Goal: Information Seeking & Learning: Find specific fact

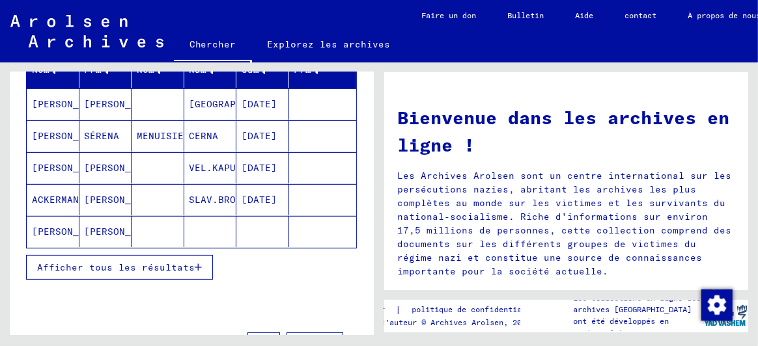
scroll to position [195, 0]
click at [137, 262] on font "Afficher tous les résultats" at bounding box center [116, 267] width 158 height 12
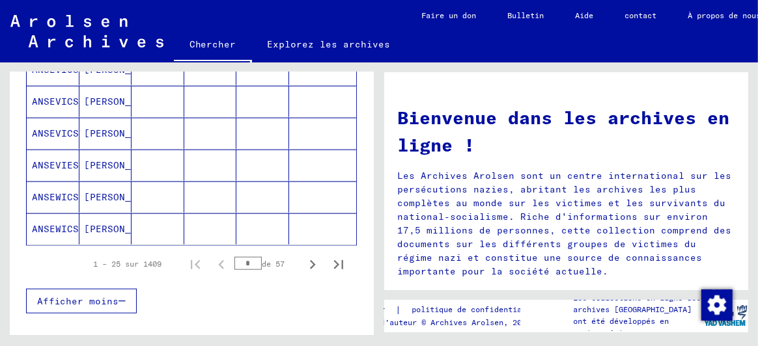
scroll to position [845, 0]
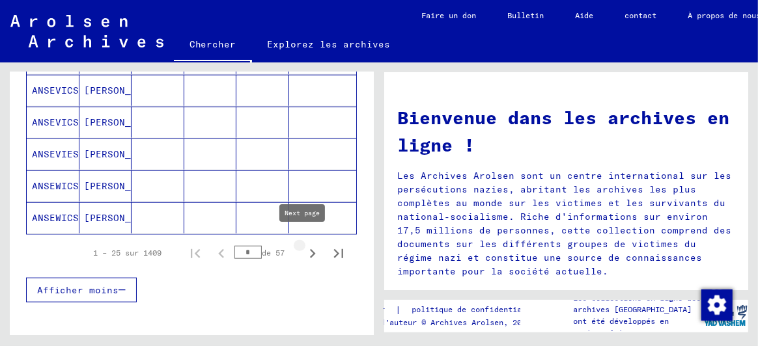
click at [310, 249] on icon "Page suivante" at bounding box center [313, 253] width 6 height 9
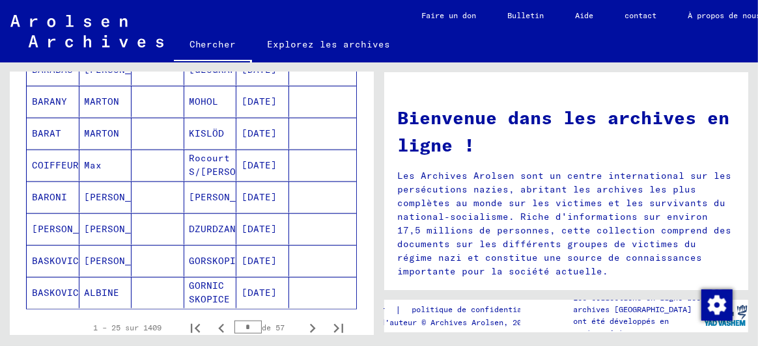
scroll to position [780, 0]
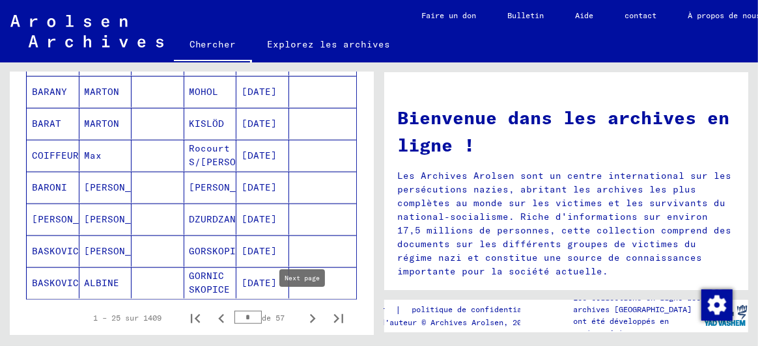
click at [310, 314] on icon "Page suivante" at bounding box center [313, 318] width 6 height 9
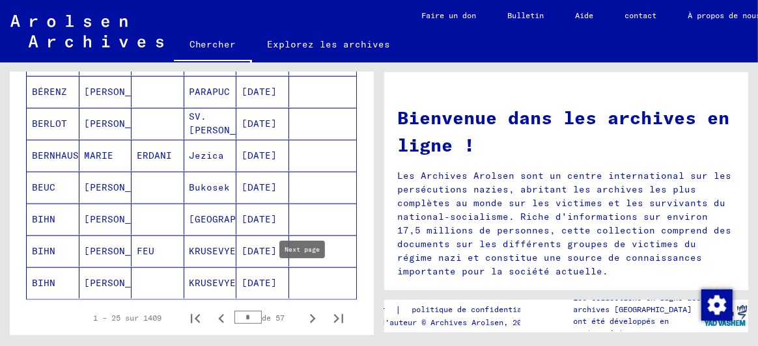
scroll to position [911, 0]
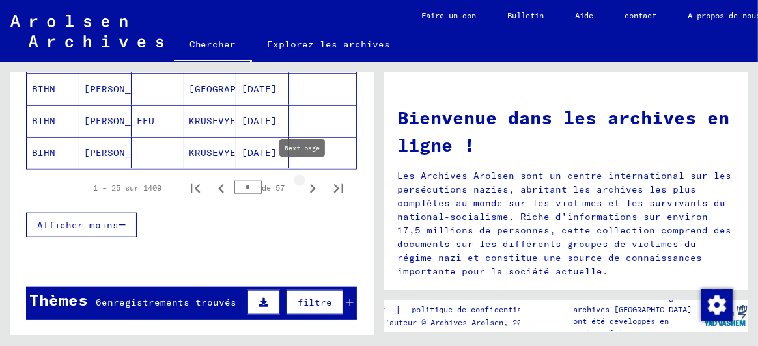
click at [303, 180] on icon "Page suivante" at bounding box center [312, 189] width 18 height 18
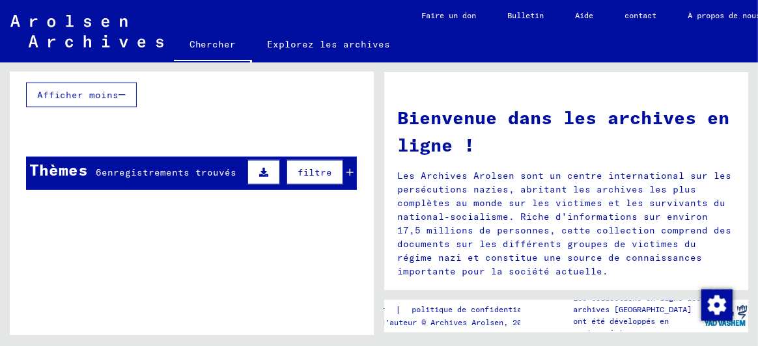
scroll to position [845, 0]
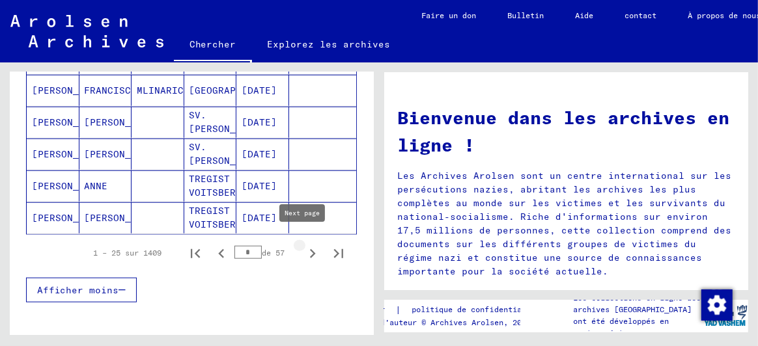
click at [303, 245] on icon "Page suivante" at bounding box center [312, 254] width 18 height 18
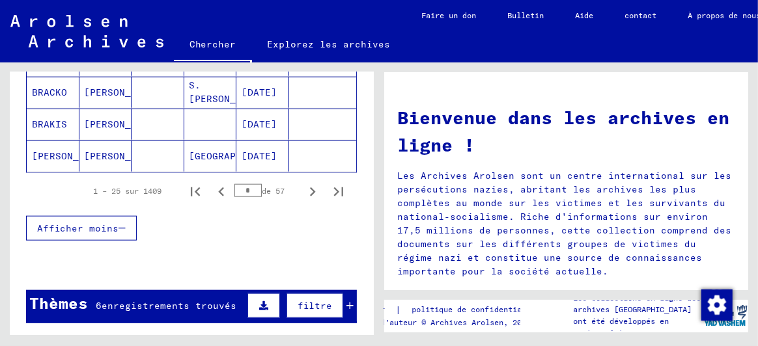
scroll to position [976, 0]
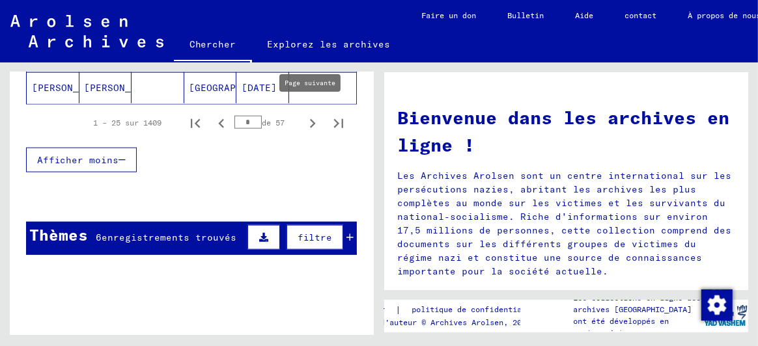
click at [303, 115] on icon "Page suivante" at bounding box center [312, 124] width 18 height 18
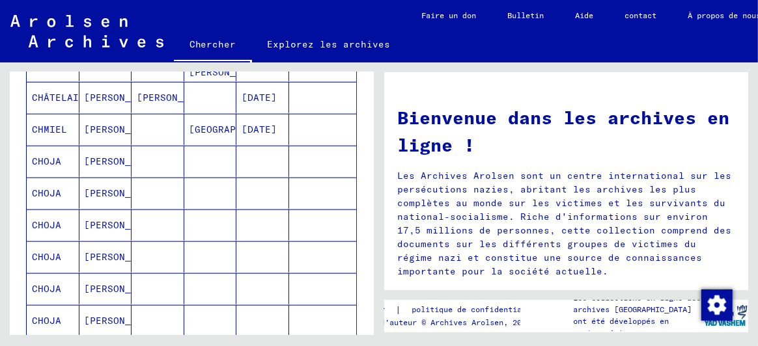
scroll to position [780, 0]
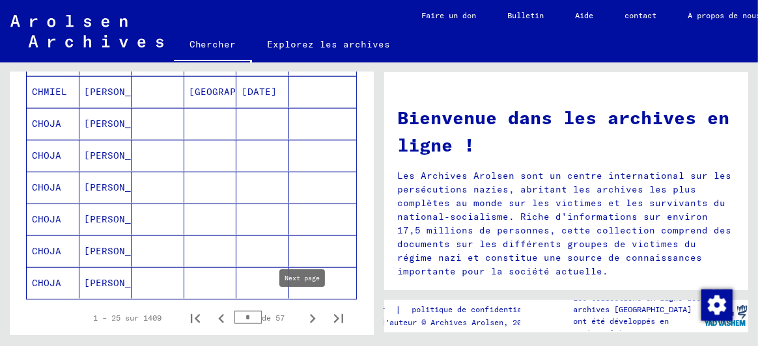
click at [310, 314] on icon "Page suivante" at bounding box center [313, 318] width 6 height 9
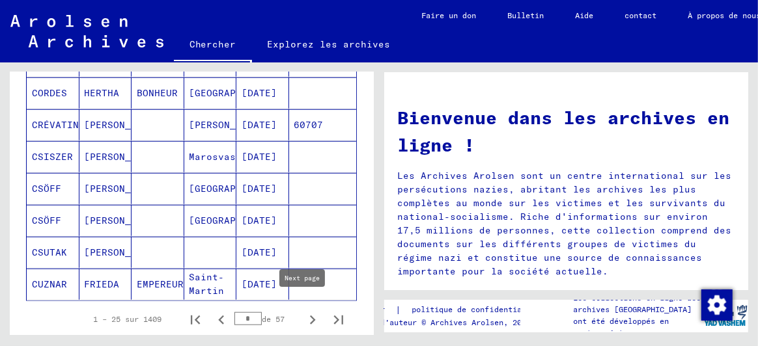
scroll to position [976, 0]
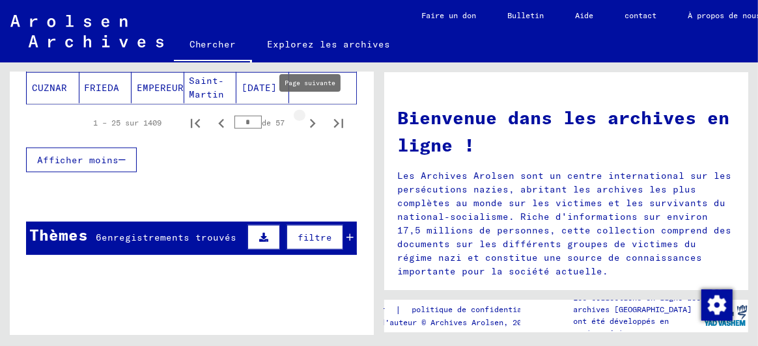
click at [306, 115] on icon "Page suivante" at bounding box center [312, 124] width 18 height 18
click at [310, 119] on icon "Page suivante" at bounding box center [313, 123] width 6 height 9
click at [303, 115] on icon "Page suivante" at bounding box center [312, 124] width 18 height 18
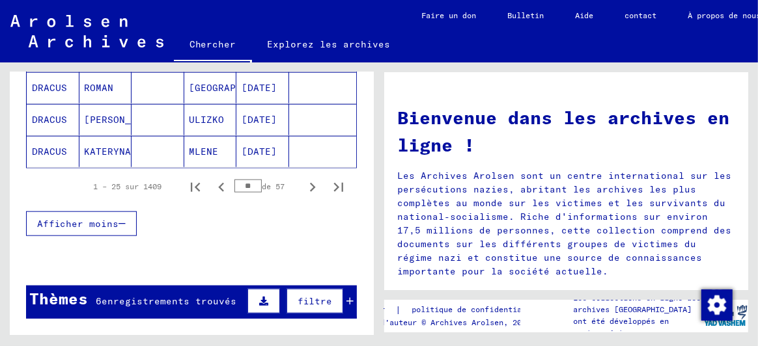
scroll to position [911, 0]
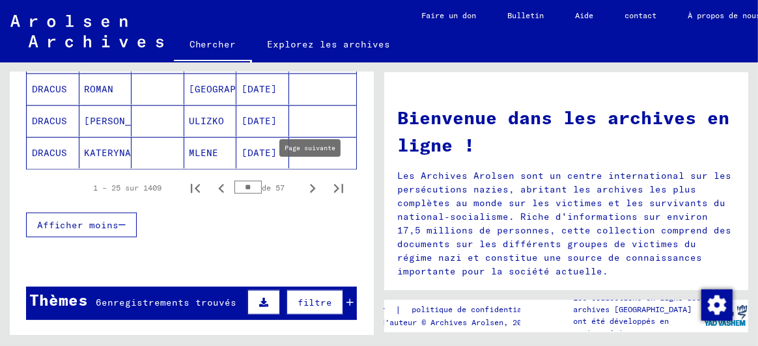
click at [303, 180] on icon "Page suivante" at bounding box center [312, 189] width 18 height 18
type input "**"
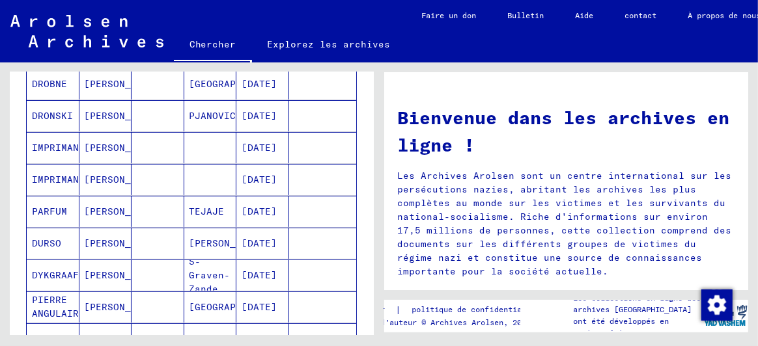
scroll to position [0, 0]
